Goal: Task Accomplishment & Management: Use online tool/utility

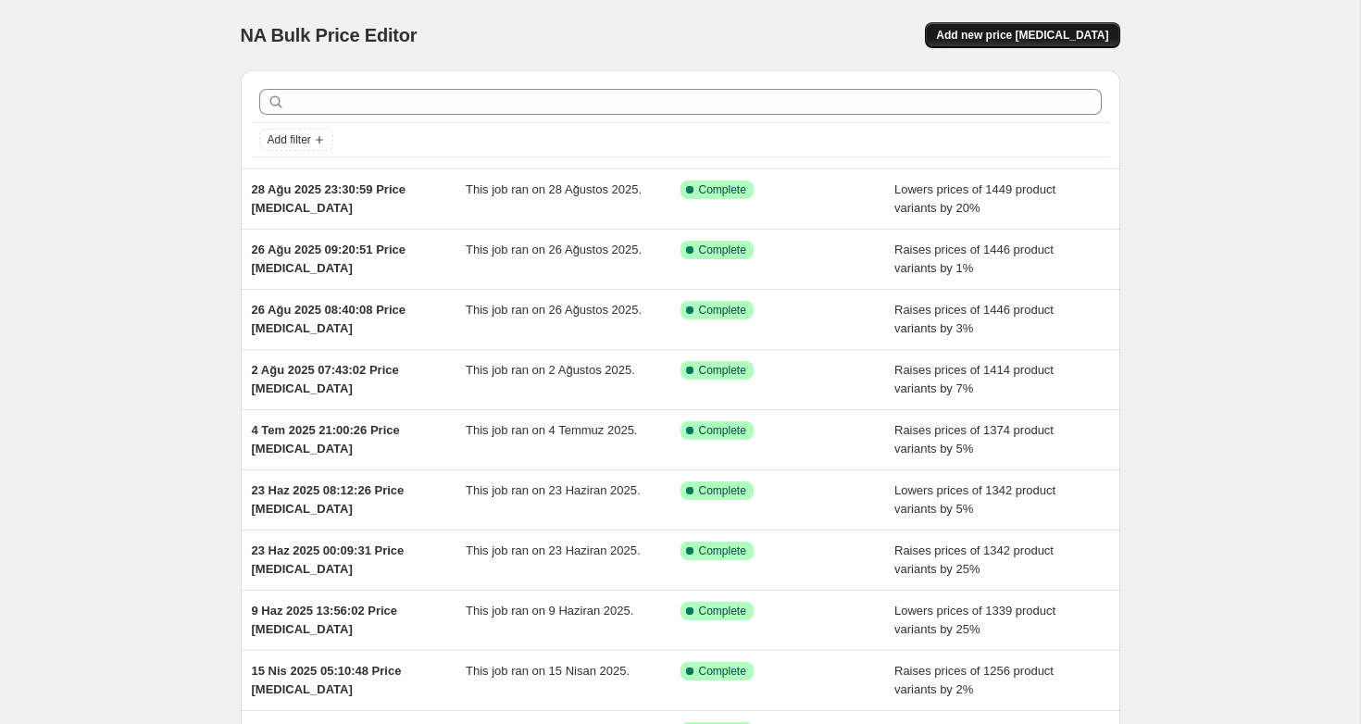
click at [1055, 45] on button "Add new price [MEDICAL_DATA]" at bounding box center [1022, 35] width 194 height 26
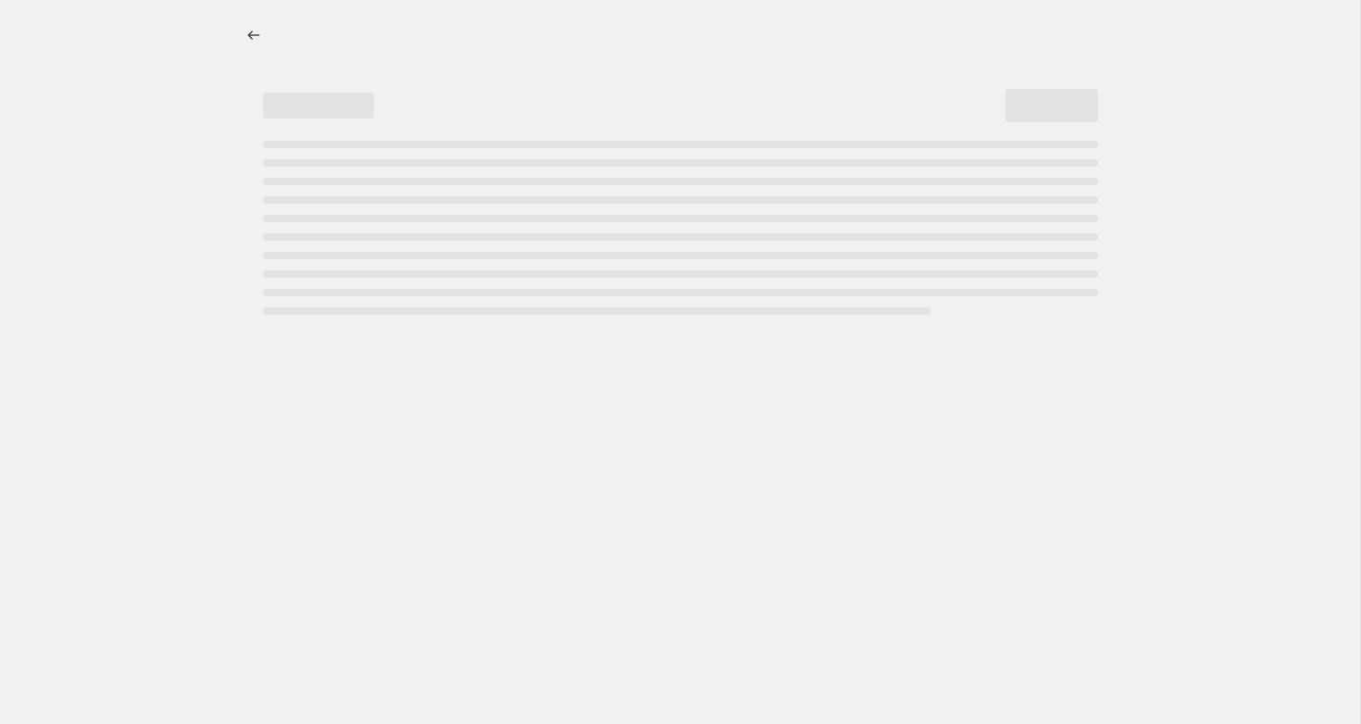
select select "percentage"
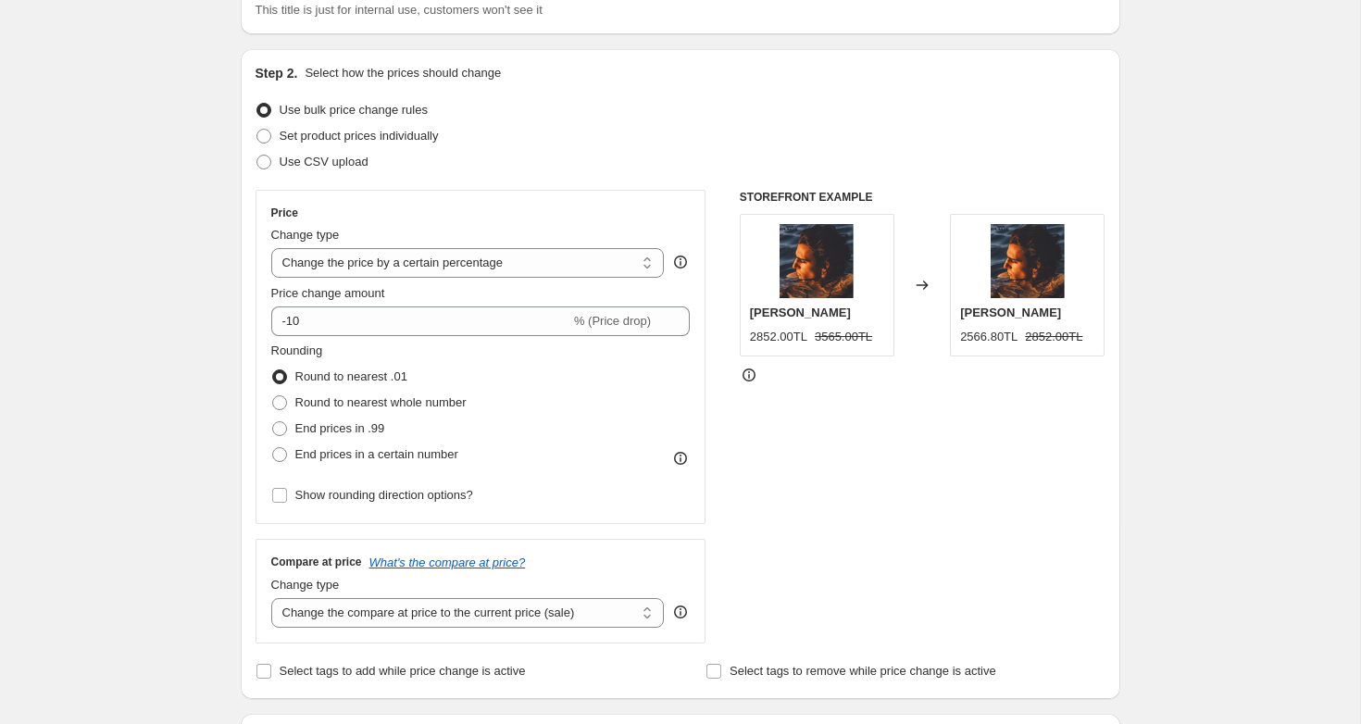
scroll to position [150, 0]
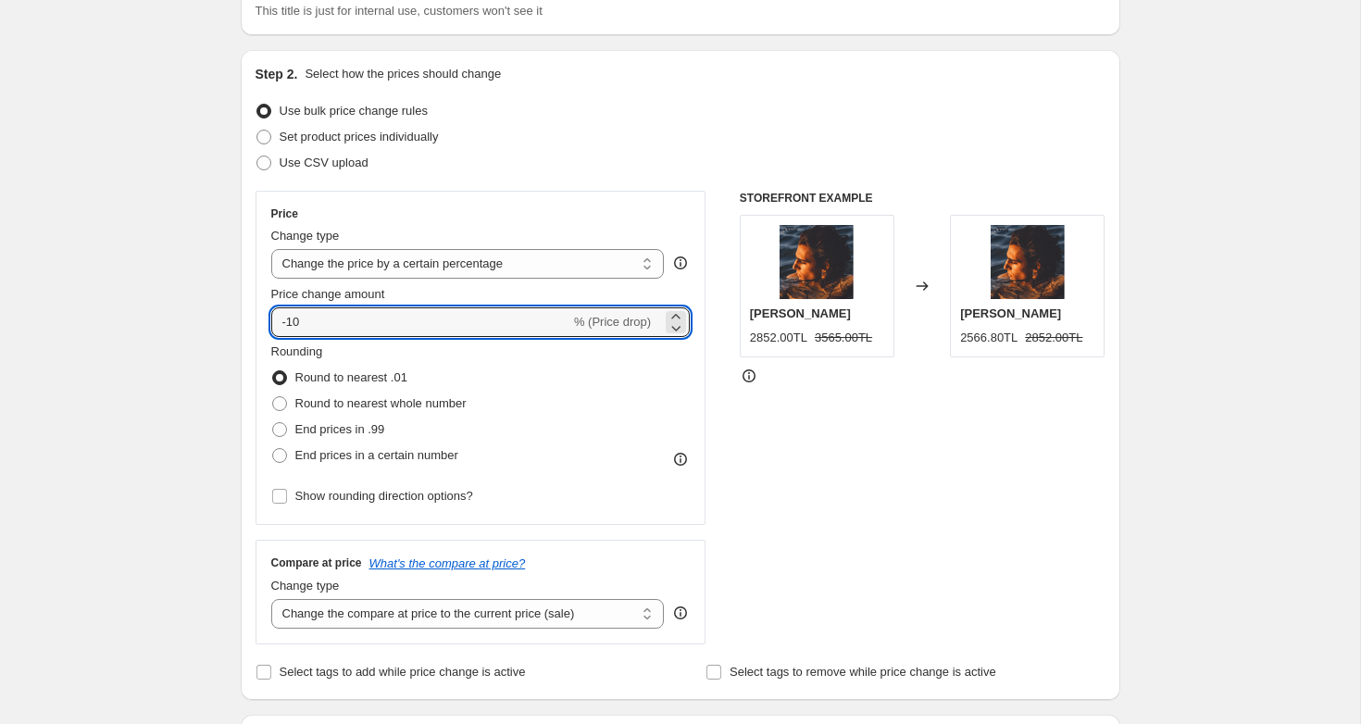
drag, startPoint x: 342, startPoint y: 316, endPoint x: 202, endPoint y: 292, distance: 141.8
type input "25"
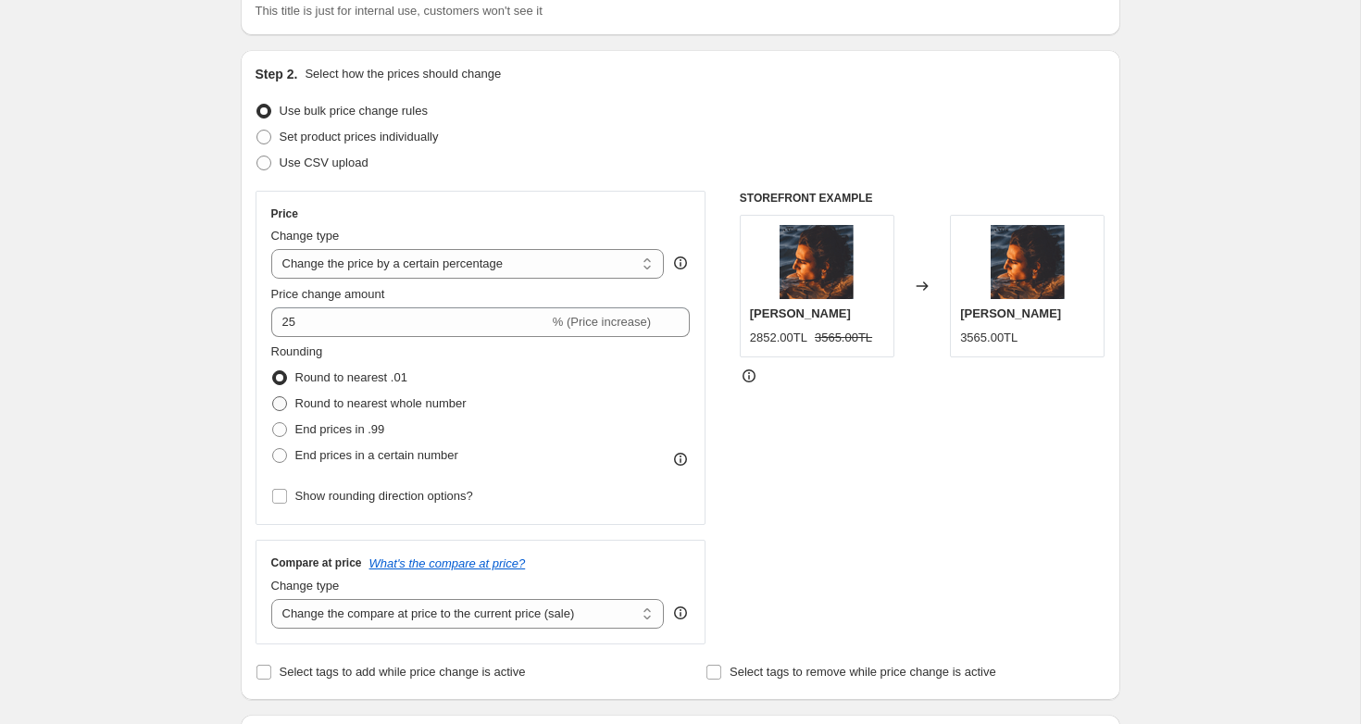
click at [280, 404] on span at bounding box center [279, 403] width 15 height 15
click at [273, 397] on input "Round to nearest whole number" at bounding box center [272, 396] width 1 height 1
radio input "true"
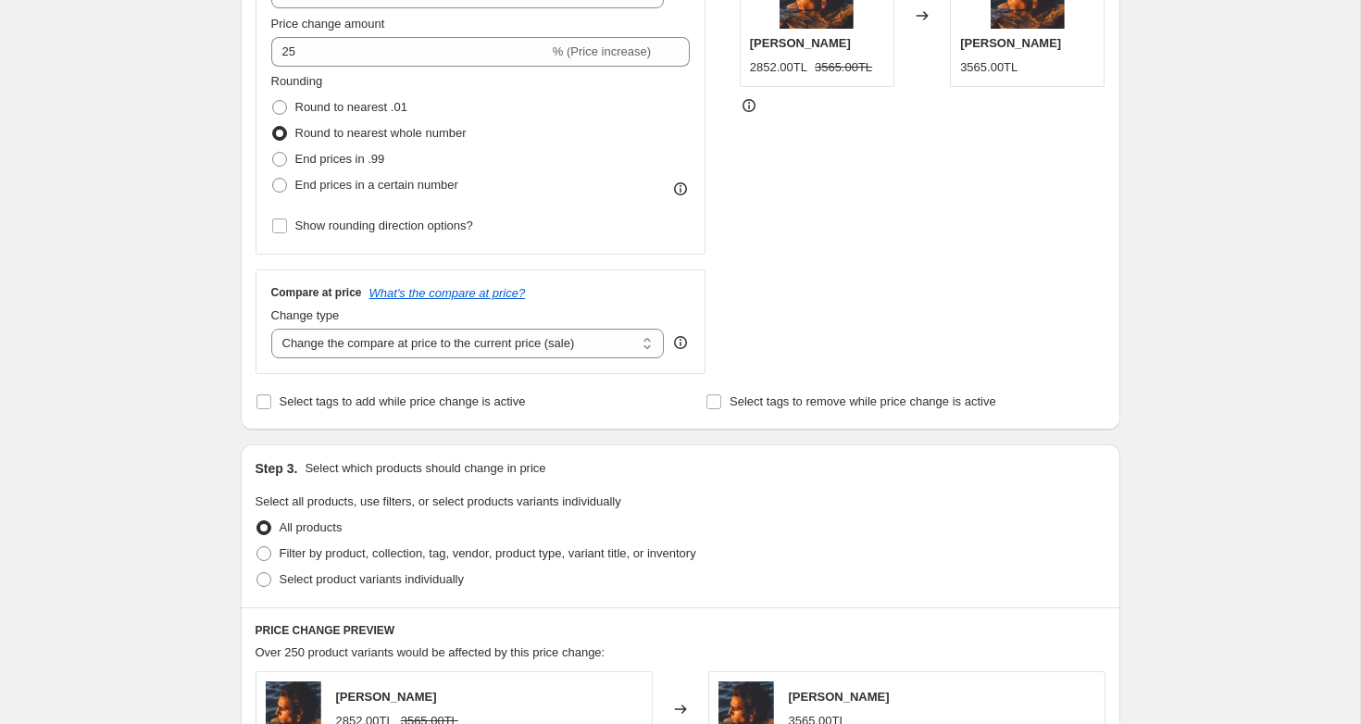
scroll to position [423, 0]
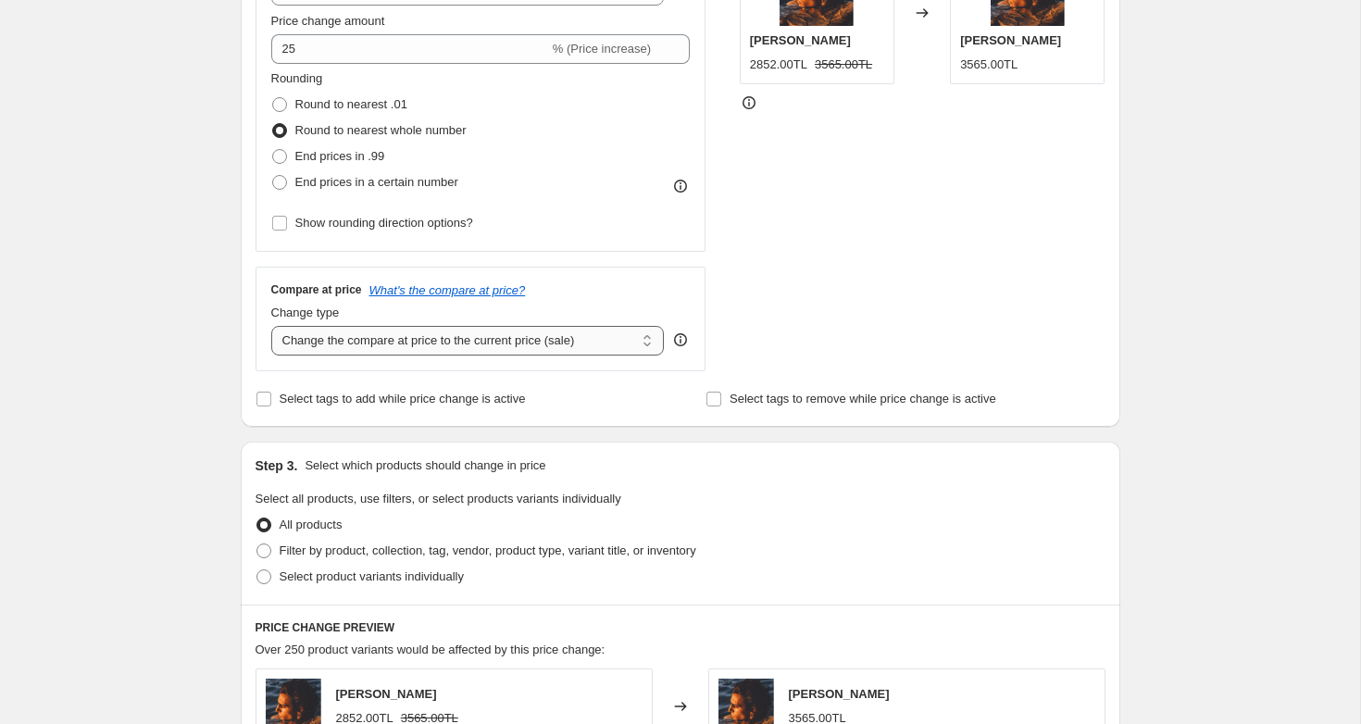
click at [408, 345] on select "Change the compare at price to the current price (sale) Change the compare at p…" at bounding box center [467, 341] width 393 height 30
select select "remove"
click at [271, 326] on select "Change the compare at price to the current price (sale) Change the compare at p…" at bounding box center [467, 341] width 393 height 30
click at [176, 422] on div "Create new price change job. This page is ready Create new price change job Dra…" at bounding box center [680, 502] width 1360 height 1850
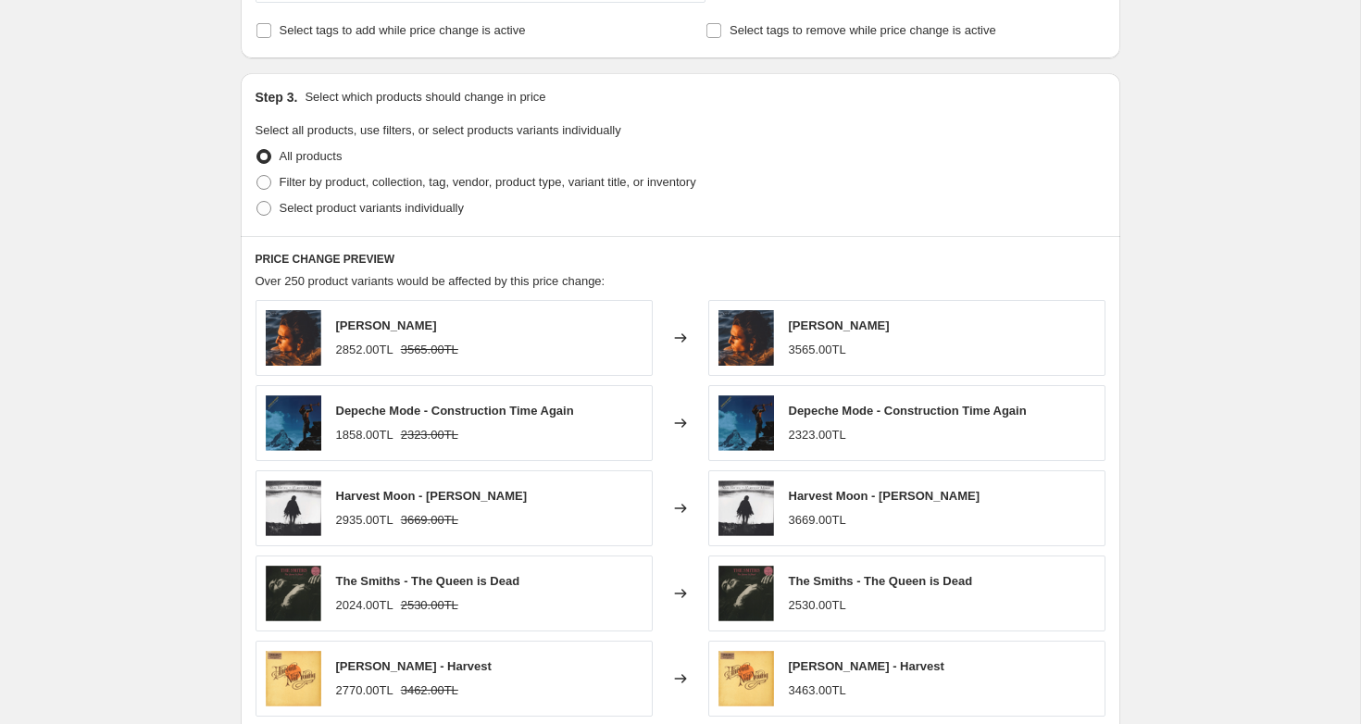
scroll to position [1126, 0]
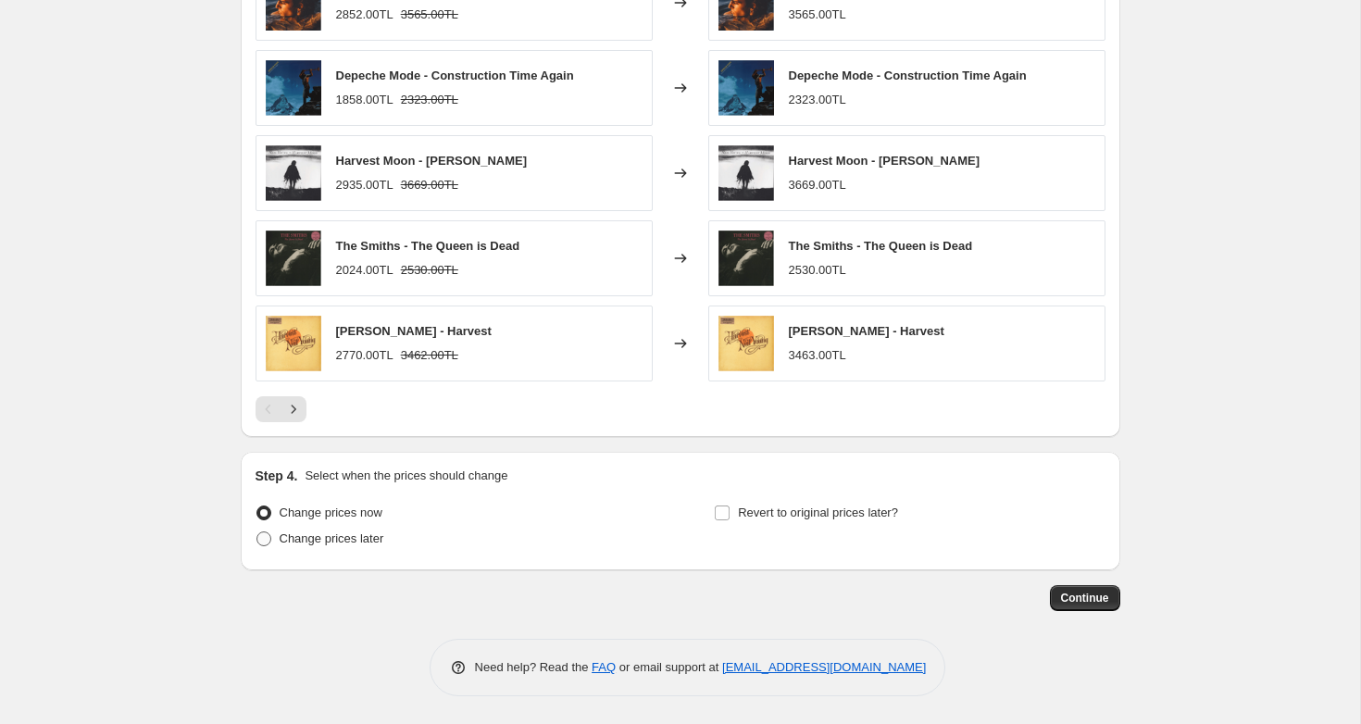
click at [264, 547] on label "Change prices later" at bounding box center [319, 539] width 129 height 26
click at [257, 532] on input "Change prices later" at bounding box center [256, 531] width 1 height 1
radio input "true"
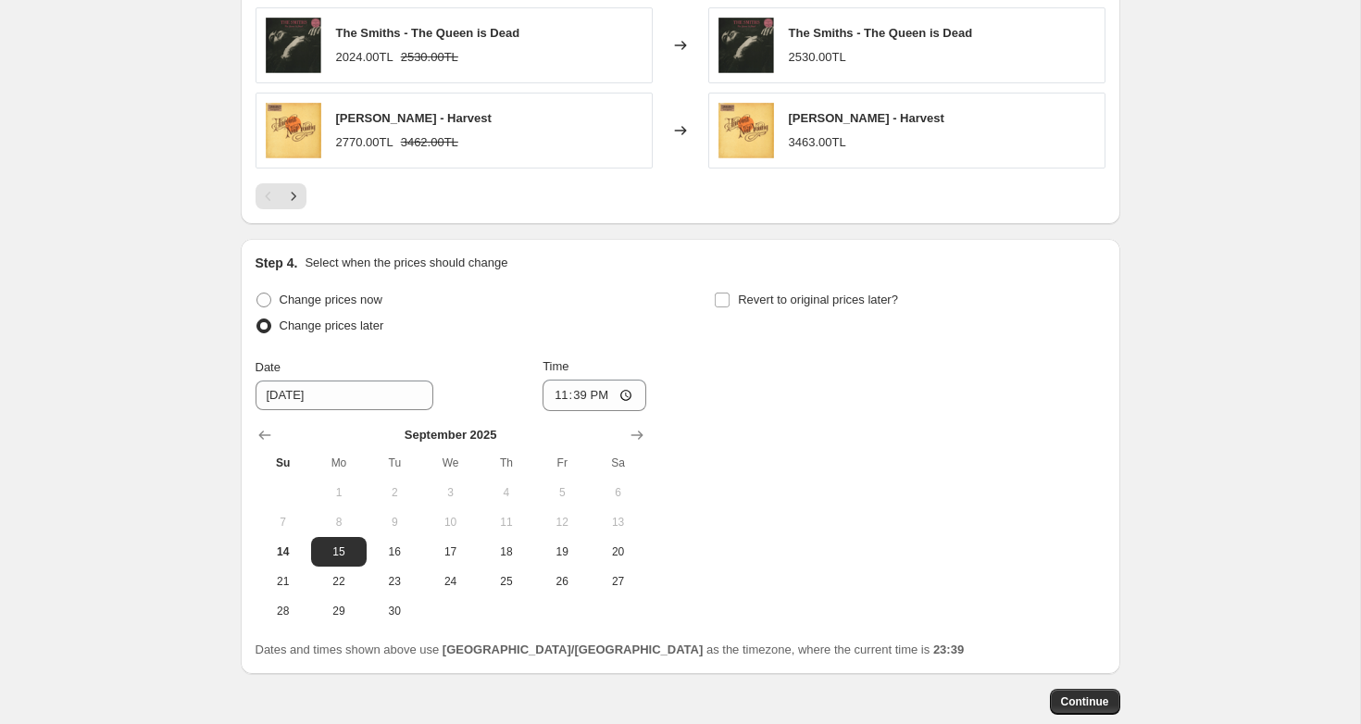
scroll to position [1364, 0]
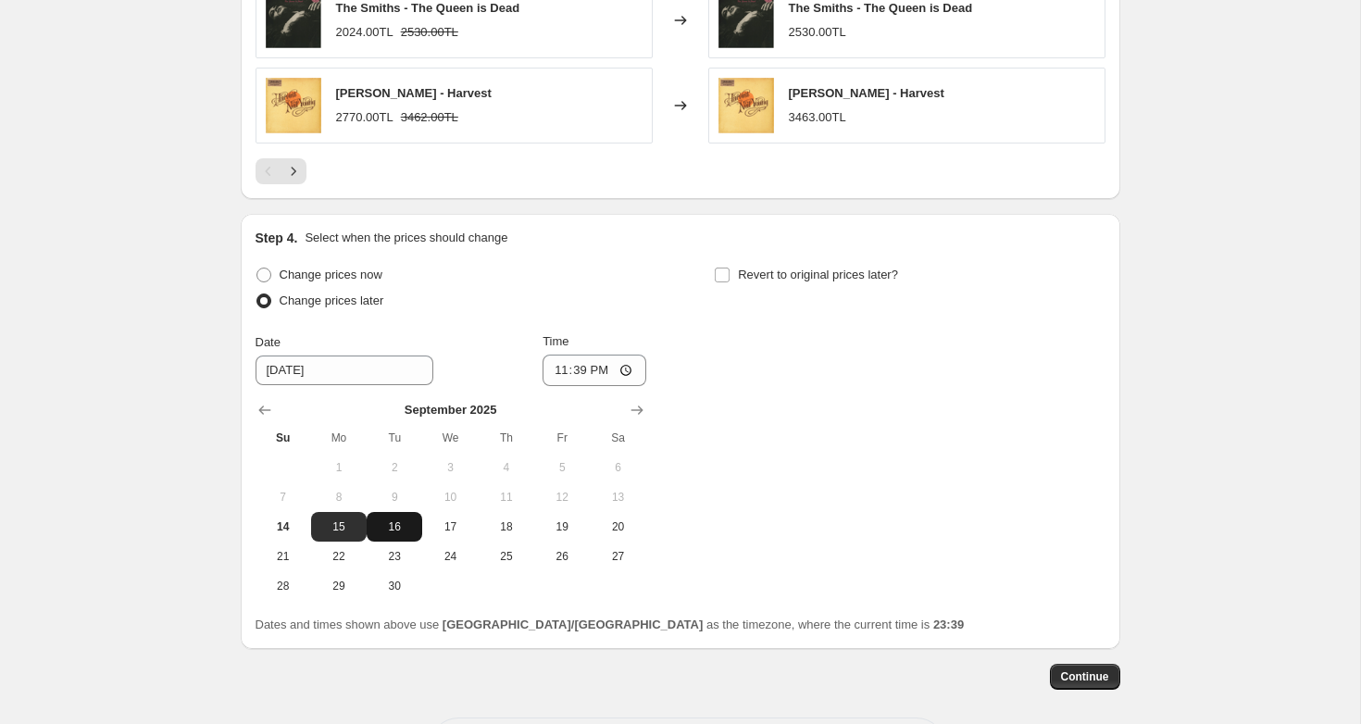
click at [392, 529] on span "16" at bounding box center [394, 526] width 41 height 15
type input "9/16/2025"
click at [627, 367] on input "23:39" at bounding box center [594, 370] width 104 height 31
type input "00:00"
click at [757, 432] on div "Change prices now Change prices later Date 9/16/2025 Time 00:00 September 2025 …" at bounding box center [680, 431] width 850 height 339
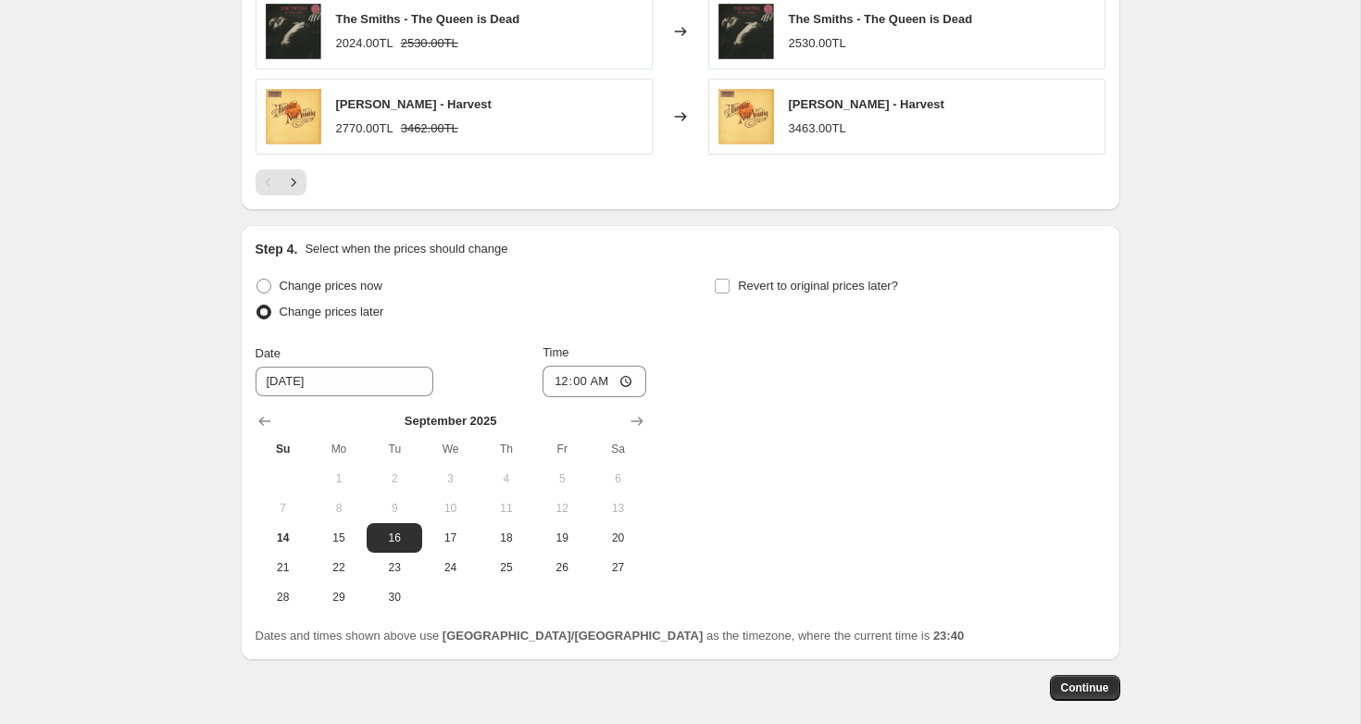
scroll to position [1443, 0]
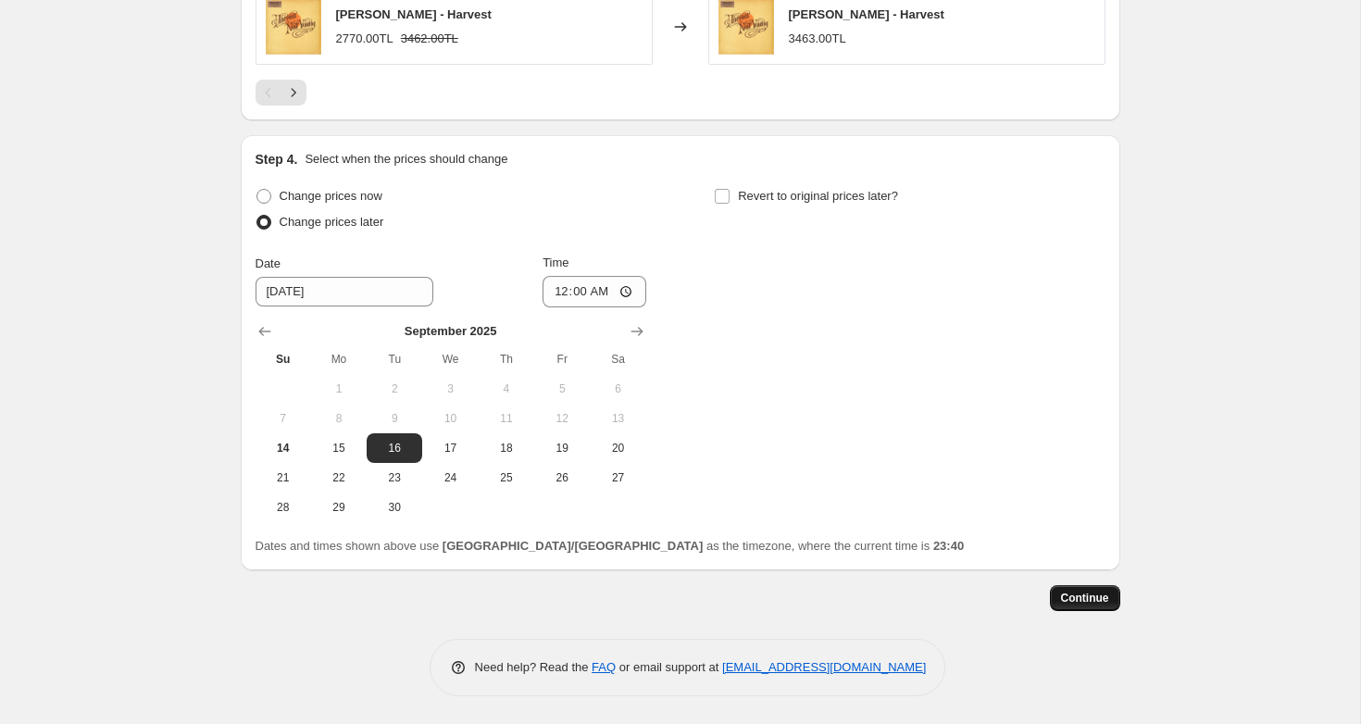
click at [1084, 595] on span "Continue" at bounding box center [1085, 598] width 48 height 15
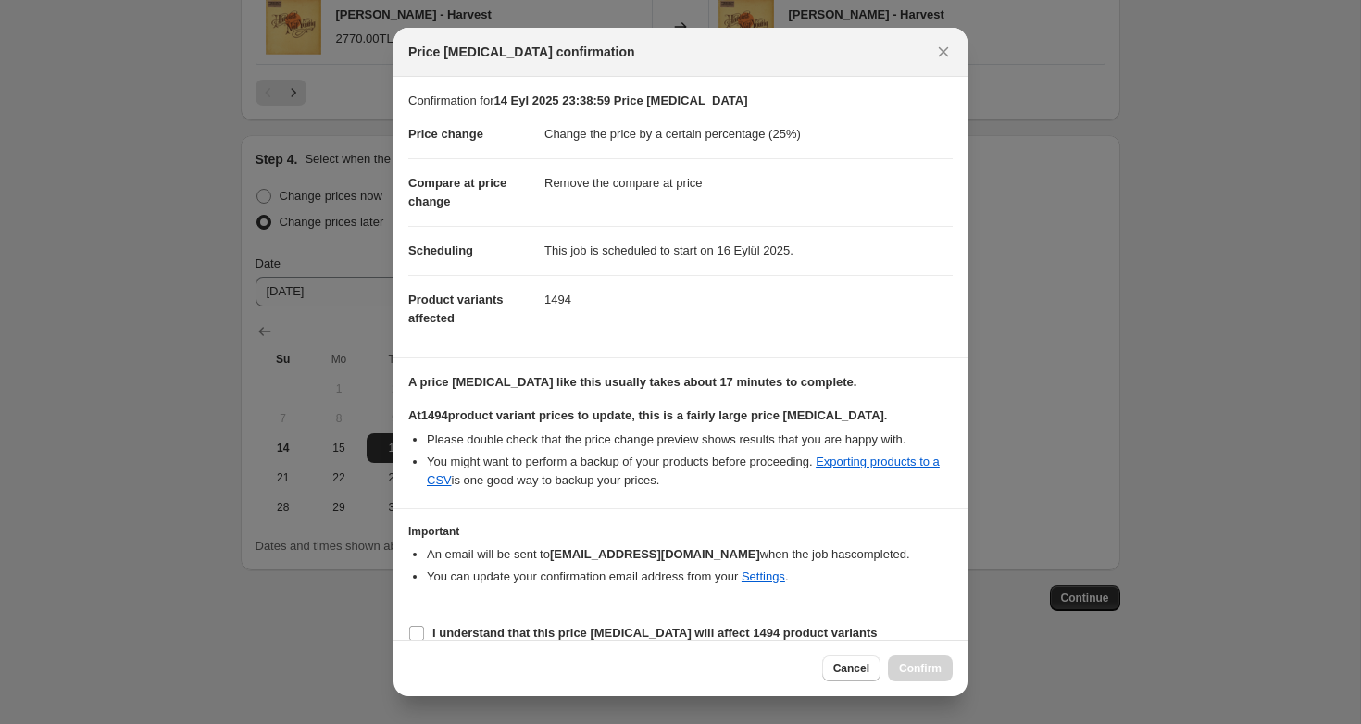
scroll to position [21, 0]
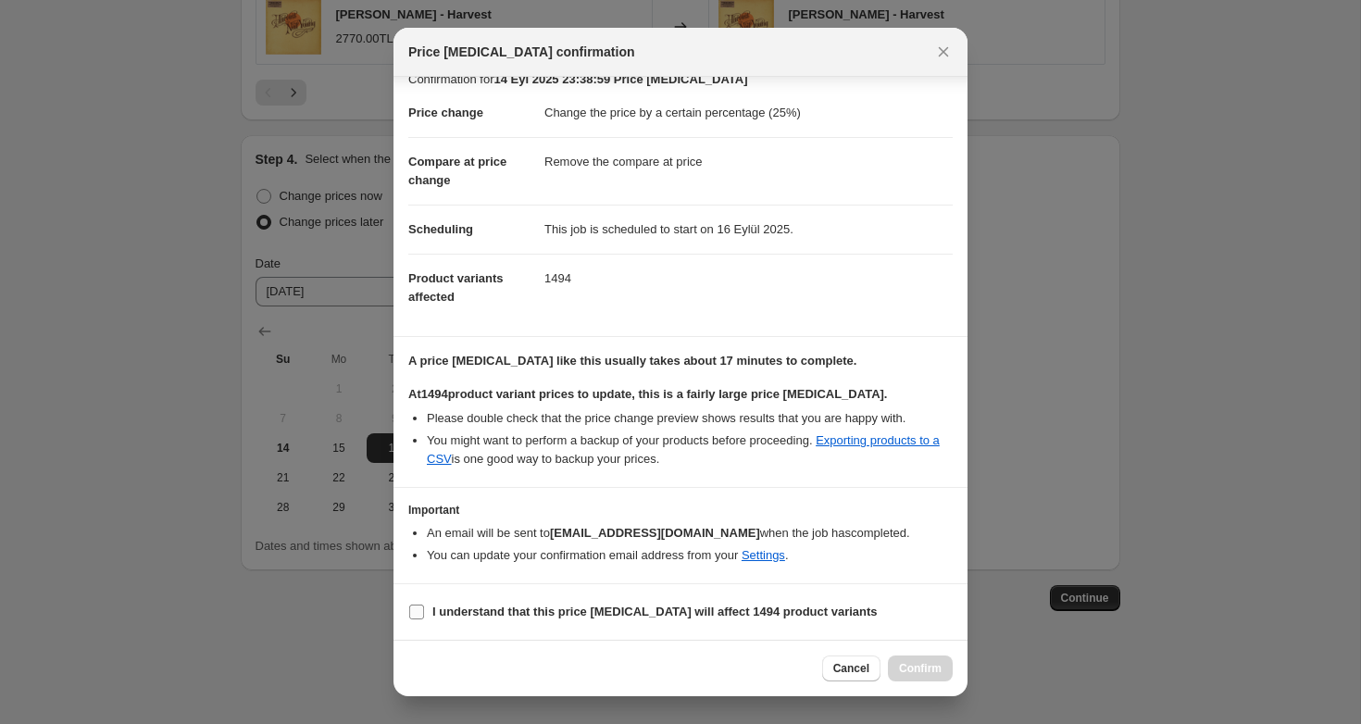
click at [417, 608] on input "I understand that this price change job will affect 1494 product variants" at bounding box center [416, 611] width 15 height 15
checkbox input "true"
click at [948, 671] on button "Confirm" at bounding box center [920, 668] width 65 height 26
